Goal: Transaction & Acquisition: Purchase product/service

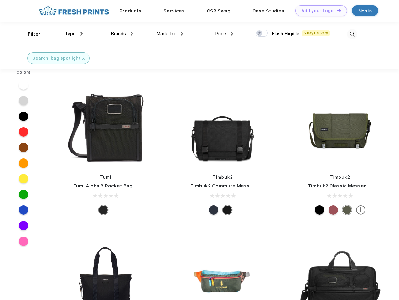
click at [319, 11] on link "Add your Logo Design Tool" at bounding box center [321, 10] width 52 height 11
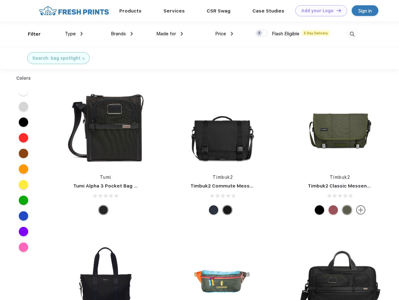
click at [0, 0] on div "Design Tool" at bounding box center [0, 0] width 0 height 0
click at [336, 10] on link "Add your Logo Design Tool" at bounding box center [321, 10] width 52 height 11
click at [30, 34] on div "Filter" at bounding box center [34, 34] width 13 height 7
click at [74, 34] on span "Type" at bounding box center [70, 34] width 11 height 6
click at [122, 34] on span "Brands" at bounding box center [118, 34] width 15 height 6
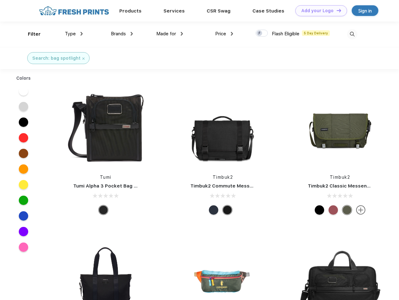
click at [170, 34] on span "Made for" at bounding box center [166, 34] width 20 height 6
click at [224, 34] on span "Price" at bounding box center [220, 34] width 11 height 6
click at [262, 33] on div at bounding box center [261, 33] width 12 height 7
click at [259, 33] on input "checkbox" at bounding box center [257, 31] width 4 height 4
click at [352, 34] on img at bounding box center [352, 34] width 10 height 10
